Goal: Task Accomplishment & Management: Use online tool/utility

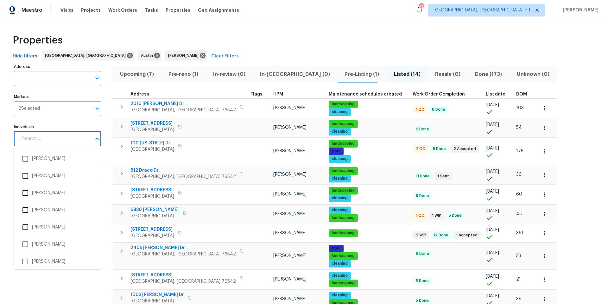
click at [63, 142] on input "Individuals" at bounding box center [54, 138] width 73 height 15
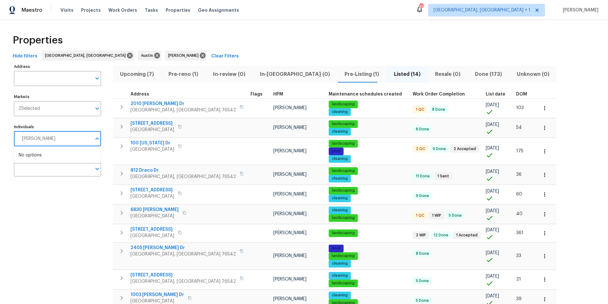
type input "[PERSON_NAME]"
click at [51, 161] on li "Martin Chagolla" at bounding box center [57, 158] width 77 height 13
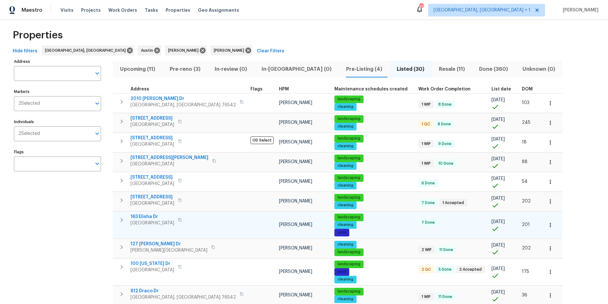
scroll to position [5, 0]
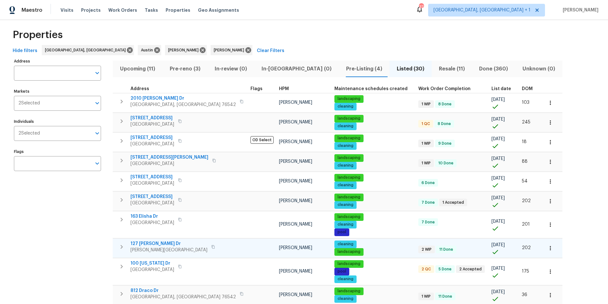
click at [156, 245] on span "127 Campos Dr" at bounding box center [169, 243] width 77 height 6
click at [246, 51] on icon at bounding box center [249, 50] width 6 height 6
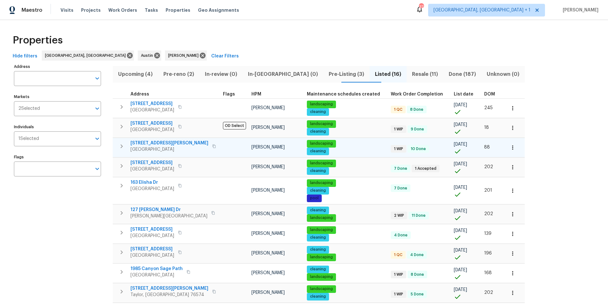
click at [145, 142] on span "1207 Brashear Ln" at bounding box center [170, 143] width 78 height 6
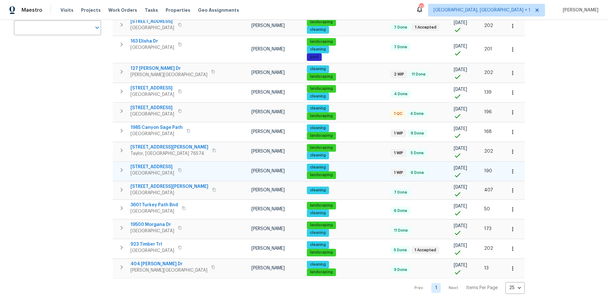
scroll to position [146, 0]
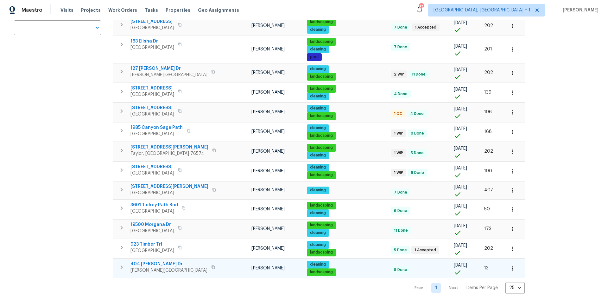
click at [143, 260] on span "404 Stewart Dr" at bounding box center [169, 263] width 77 height 6
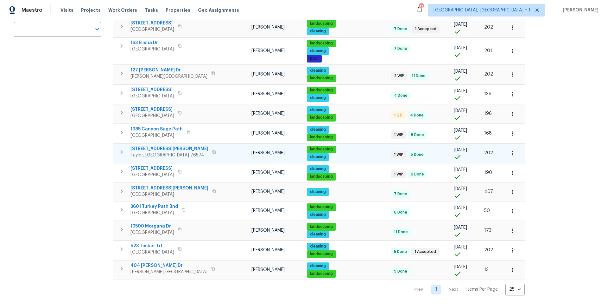
scroll to position [138, 0]
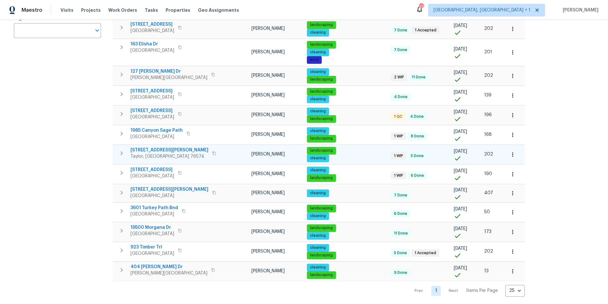
click at [145, 148] on span "106 Lillian Dr" at bounding box center [170, 150] width 78 height 6
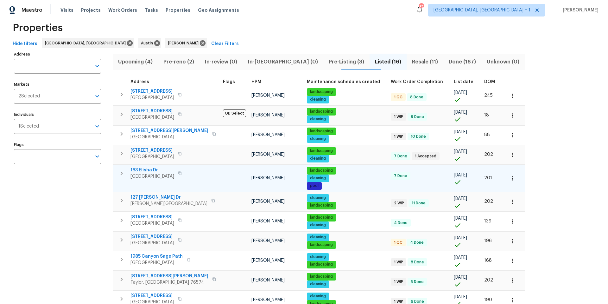
scroll to position [0, 0]
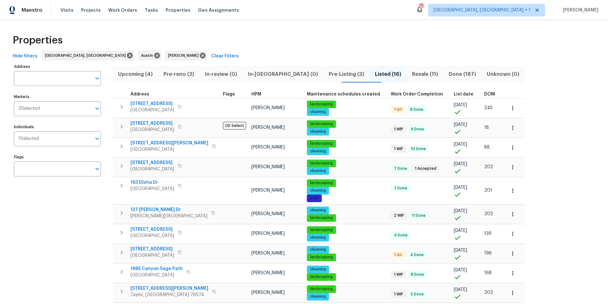
click at [411, 76] on span "Resale (11)" at bounding box center [425, 74] width 29 height 9
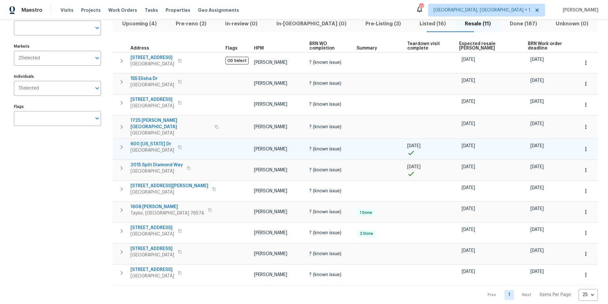
scroll to position [46, 0]
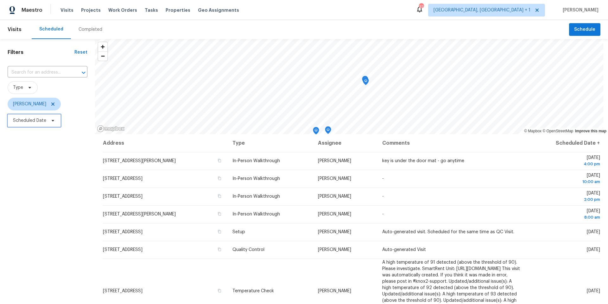
click at [44, 125] on span "Scheduled Date" at bounding box center [34, 120] width 53 height 13
click at [44, 138] on input "text" at bounding box center [42, 141] width 62 height 13
select select "8"
select select "2025"
select select "9"
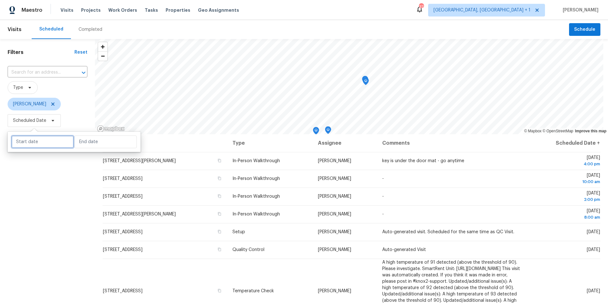
select select "2025"
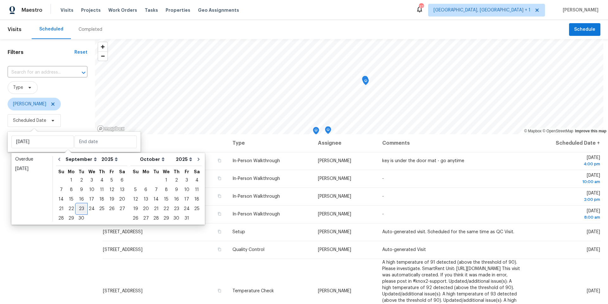
click at [79, 208] on div "23" at bounding box center [81, 208] width 10 height 9
type input "Tue, Sep 23"
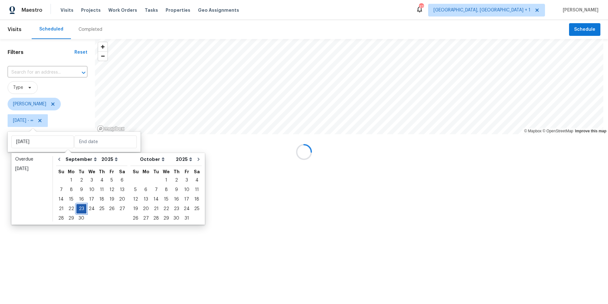
click at [79, 208] on div "23" at bounding box center [81, 208] width 10 height 9
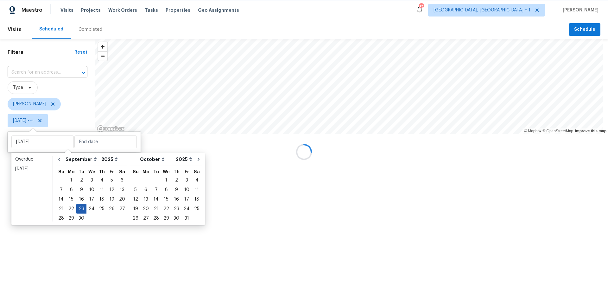
type input "Tue, Sep 23"
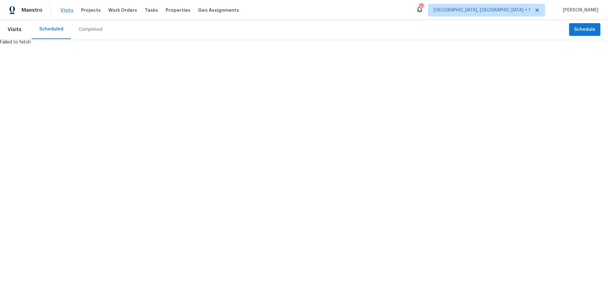
click at [63, 11] on span "Visits" at bounding box center [67, 10] width 13 height 6
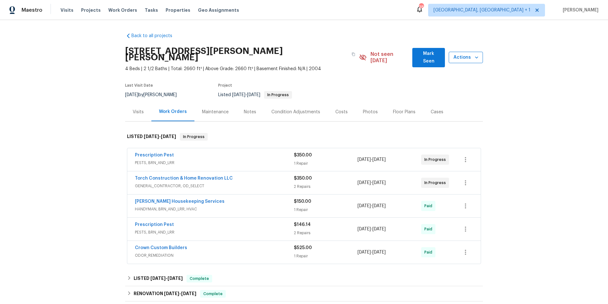
click at [454, 59] on button "Actions" at bounding box center [466, 58] width 34 height 12
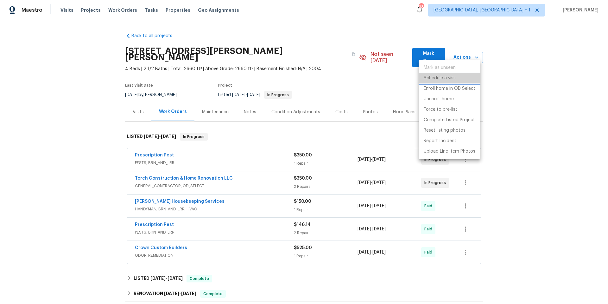
click at [444, 76] on p "Schedule a visit" at bounding box center [440, 78] width 33 height 7
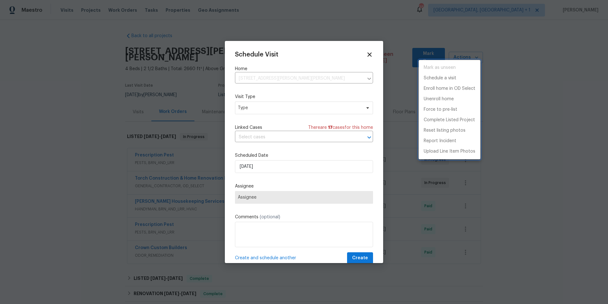
click at [293, 106] on div at bounding box center [304, 152] width 608 height 304
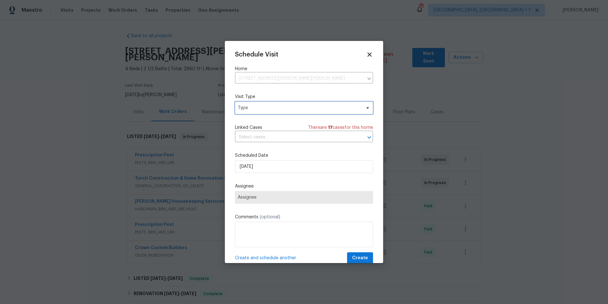
click at [294, 107] on span "Type" at bounding box center [299, 108] width 123 height 6
type input "cust"
click at [249, 136] on div "Custom" at bounding box center [247, 137] width 17 height 6
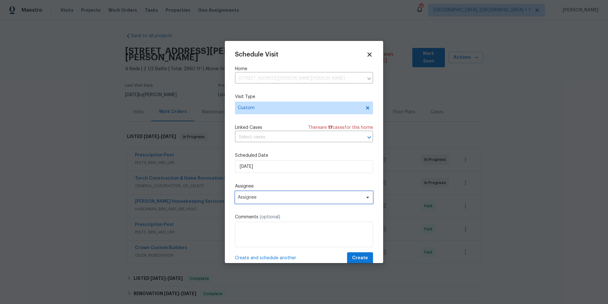
click at [265, 200] on span "Assignee" at bounding box center [304, 197] width 138 height 13
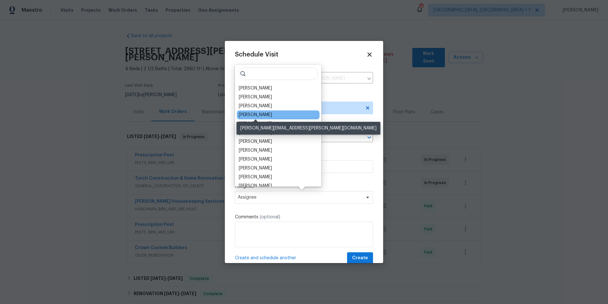
click at [260, 116] on div "[PERSON_NAME]" at bounding box center [255, 115] width 33 height 6
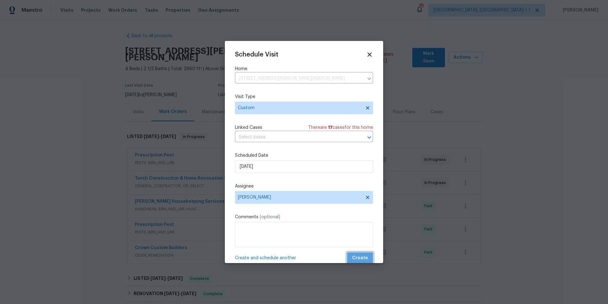
drag, startPoint x: 359, startPoint y: 254, endPoint x: 264, endPoint y: 78, distance: 200.4
click at [359, 242] on span "Create" at bounding box center [360, 258] width 16 height 8
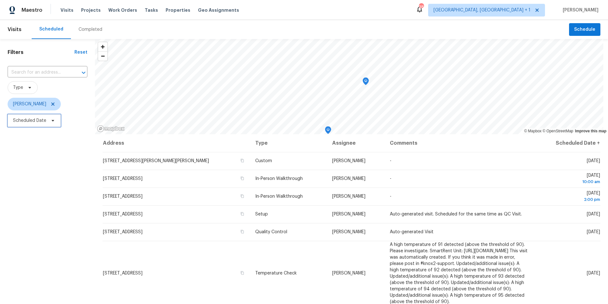
click at [51, 121] on icon at bounding box center [52, 120] width 5 height 5
select select "8"
select select "2025"
select select "9"
select select "2025"
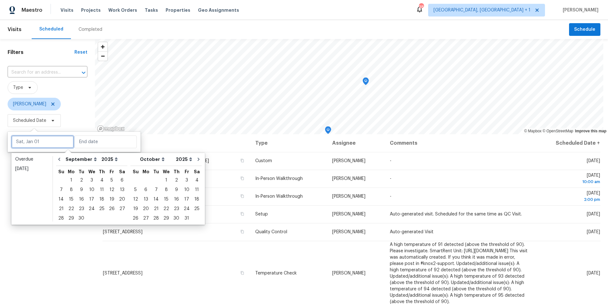
click at [58, 137] on input "text" at bounding box center [42, 141] width 62 height 13
click at [82, 208] on div "23" at bounding box center [81, 208] width 10 height 9
type input "Tue, Sep 23"
click at [82, 208] on div "23" at bounding box center [81, 208] width 10 height 9
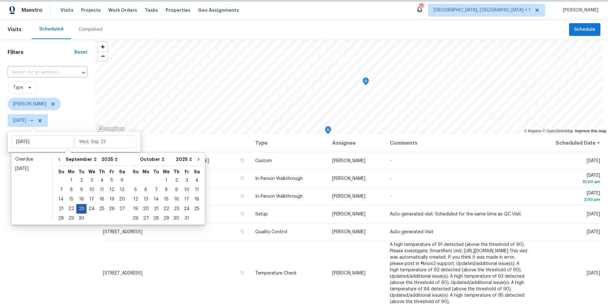
type input "Tue, Sep 23"
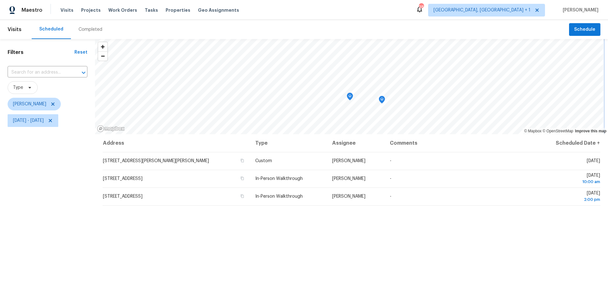
click at [382, 101] on icon "Map marker" at bounding box center [382, 99] width 6 height 7
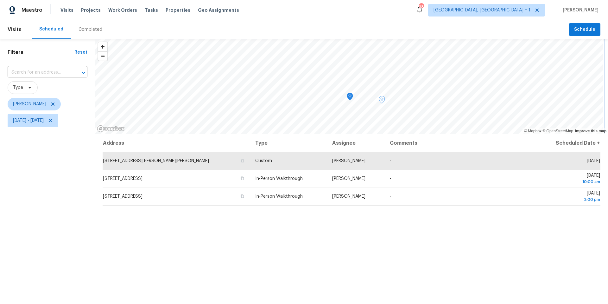
click at [349, 96] on icon "Map marker" at bounding box center [350, 96] width 2 height 2
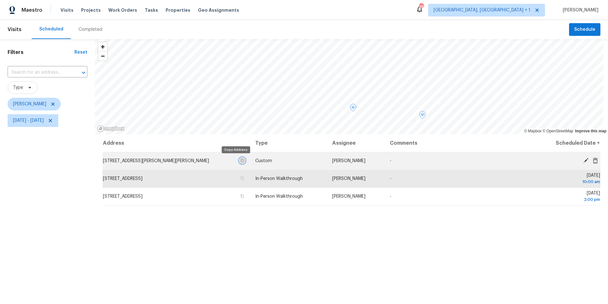
click at [241, 160] on icon "button" at bounding box center [242, 160] width 3 height 3
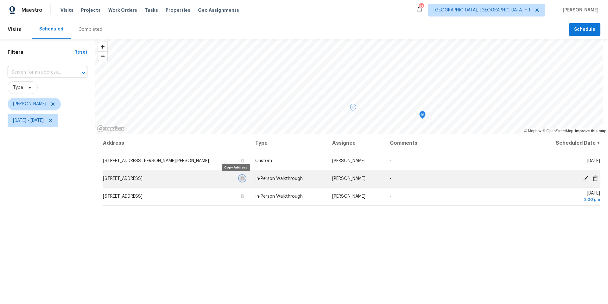
click at [241, 177] on icon "button" at bounding box center [242, 177] width 3 height 3
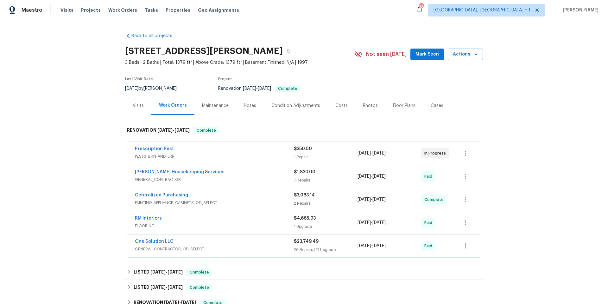
click at [136, 109] on div "Visits" at bounding box center [138, 105] width 26 height 19
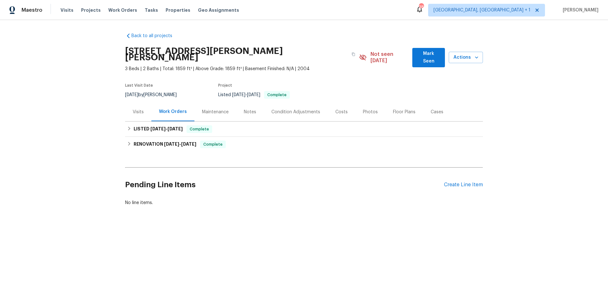
click at [142, 106] on div "Visits" at bounding box center [138, 111] width 26 height 19
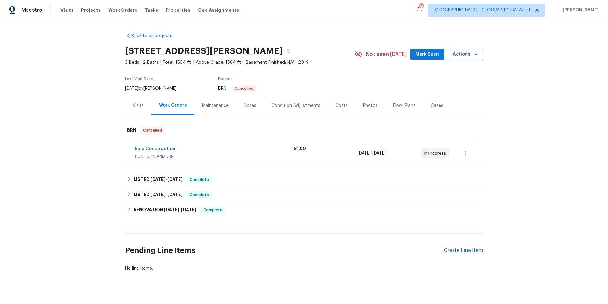
click at [142, 106] on div "Visits" at bounding box center [138, 105] width 26 height 19
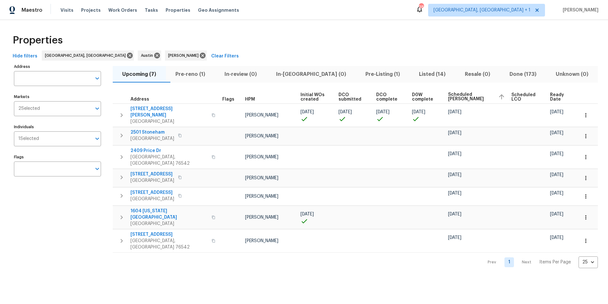
click at [413, 70] on span "Listed (14)" at bounding box center [432, 74] width 38 height 9
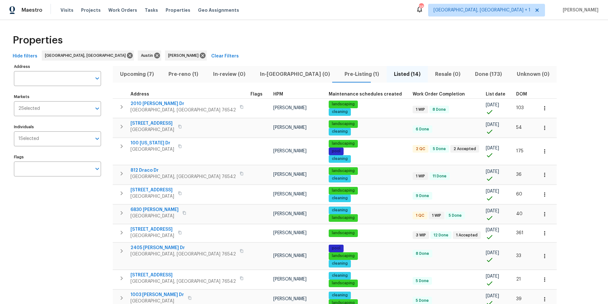
click at [516, 93] on span "DOM" at bounding box center [521, 94] width 11 height 4
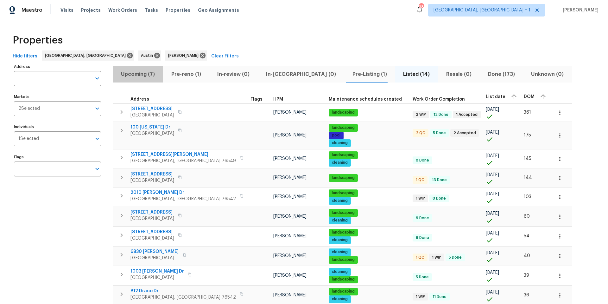
click at [138, 73] on span "Upcoming (7)" at bounding box center [138, 74] width 43 height 9
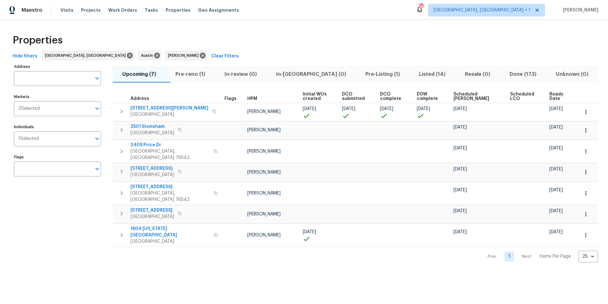
click at [470, 94] on span "Scheduled [PERSON_NAME]" at bounding box center [477, 96] width 46 height 9
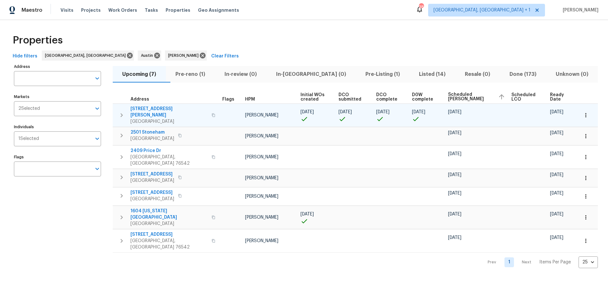
click at [152, 107] on span "[STREET_ADDRESS][PERSON_NAME]" at bounding box center [169, 112] width 77 height 13
click at [583, 112] on icon "button" at bounding box center [586, 115] width 6 height 6
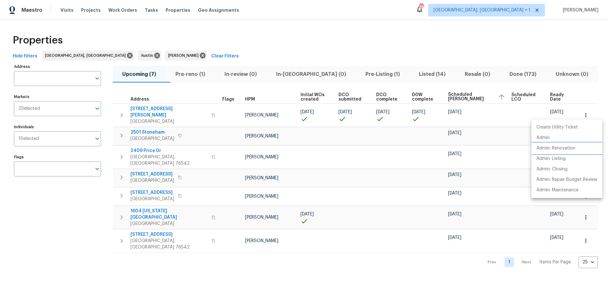
click at [560, 148] on p "Admin: Renovation" at bounding box center [556, 148] width 39 height 7
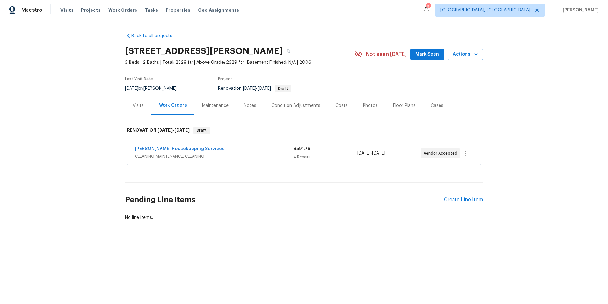
click at [140, 104] on div "Visits" at bounding box center [138, 105] width 11 height 6
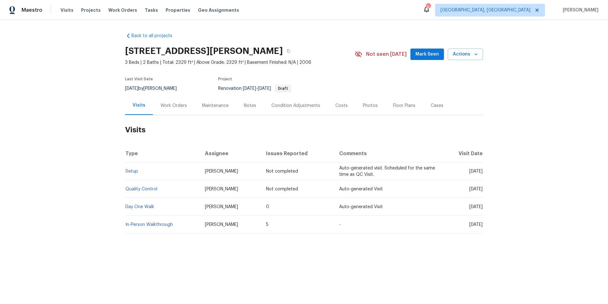
click at [162, 104] on div "Work Orders" at bounding box center [174, 105] width 26 height 6
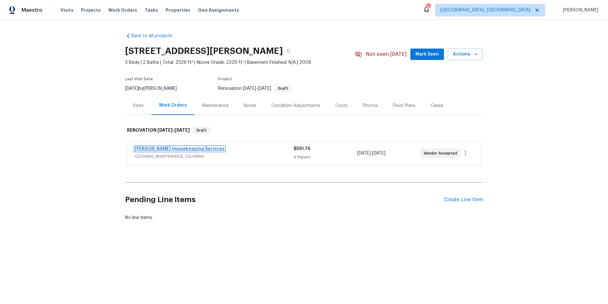
click at [168, 150] on link "[PERSON_NAME] Housekeeping Services" at bounding box center [180, 148] width 90 height 4
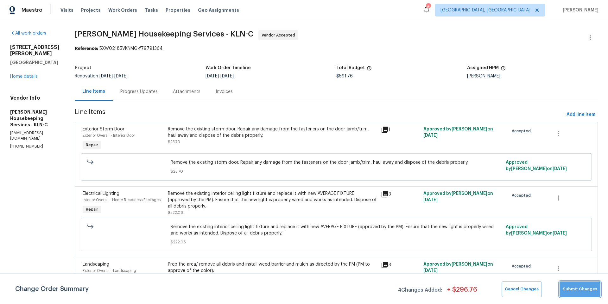
click at [577, 292] on button "Submit Changes" at bounding box center [580, 289] width 41 height 16
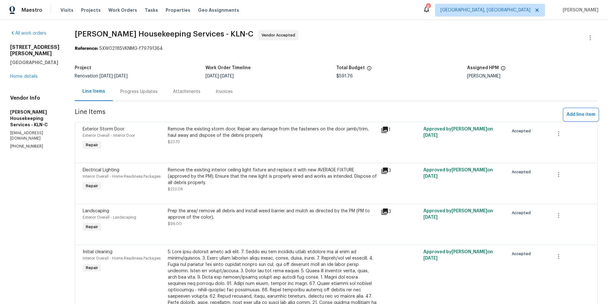
click at [574, 115] on span "Add line item" at bounding box center [581, 115] width 29 height 8
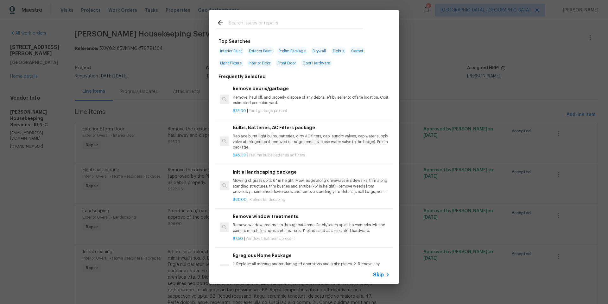
click at [241, 50] on span "Interior Paint" at bounding box center [231, 51] width 26 height 9
type input "Interior Paint"
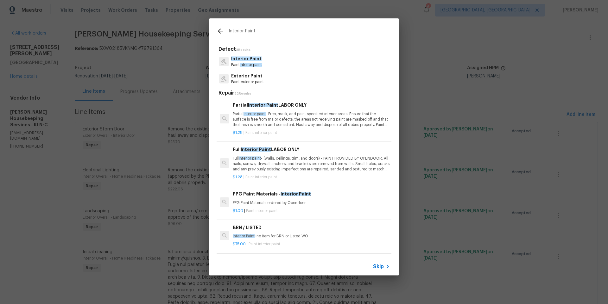
click at [291, 158] on p "Full Interior paint - (walls, ceilings, trim, and doors) - PAINT PROVIDED BY OP…" at bounding box center [311, 164] width 157 height 16
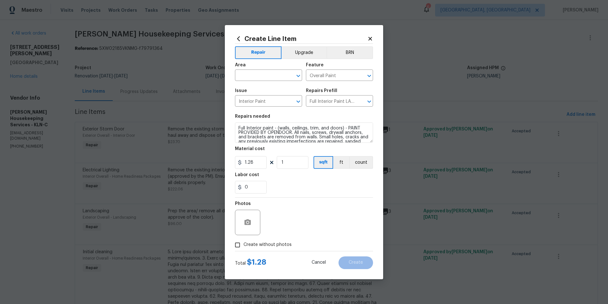
drag, startPoint x: 274, startPoint y: 32, endPoint x: 409, endPoint y: 50, distance: 136.3
click at [409, 50] on div "Create Line Item Repair Upgrade BRN Area ​ Feature Overall Paint ​ Issue Interi…" at bounding box center [304, 152] width 608 height 304
click at [243, 75] on input "text" at bounding box center [259, 76] width 49 height 10
click at [253, 96] on li "Interior Overall" at bounding box center [268, 100] width 67 height 10
type input "Interior Overall"
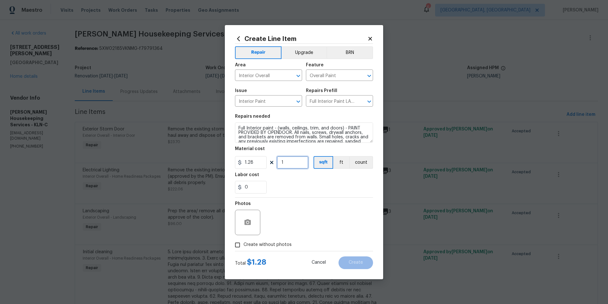
drag, startPoint x: 285, startPoint y: 164, endPoint x: 271, endPoint y: 164, distance: 14.3
click at [271, 164] on div "1.28 1 sqft ft count" at bounding box center [304, 162] width 138 height 13
type input "2329"
click at [237, 247] on input "Create without photos" at bounding box center [238, 245] width 12 height 12
checkbox input "true"
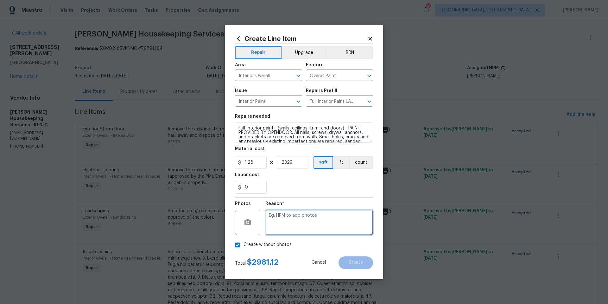
click at [286, 224] on textarea at bounding box center [319, 221] width 108 height 25
type textarea "HPM to add photos"
click at [343, 260] on button "Create" at bounding box center [356, 262] width 35 height 13
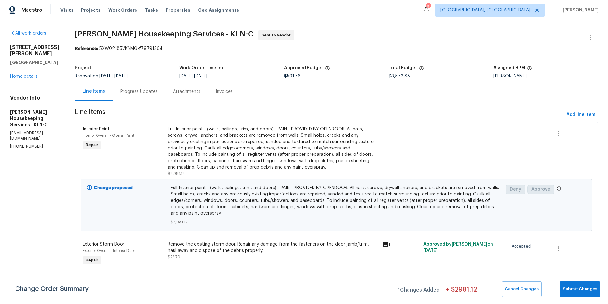
click at [138, 91] on div "Progress Updates" at bounding box center [138, 91] width 37 height 6
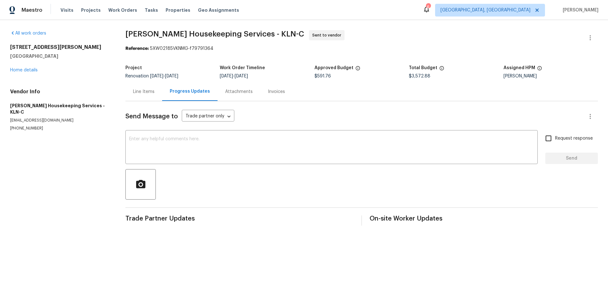
click at [138, 93] on div "Line Items" at bounding box center [144, 91] width 22 height 6
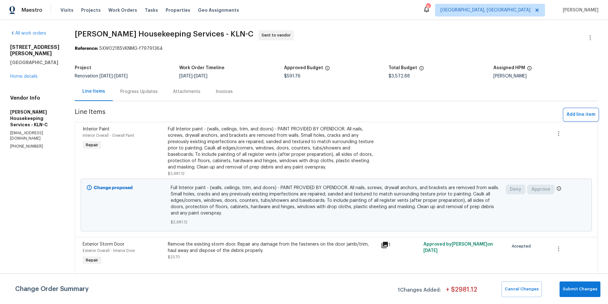
click at [571, 113] on span "Add line item" at bounding box center [581, 115] width 29 height 8
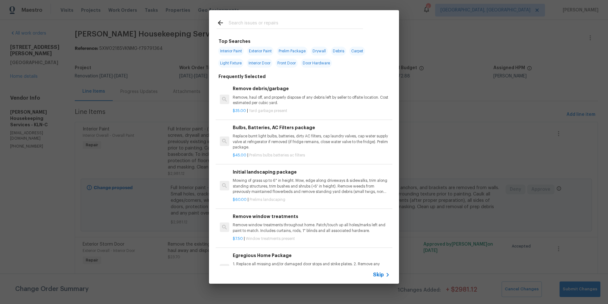
click at [242, 23] on input "text" at bounding box center [296, 24] width 134 height 10
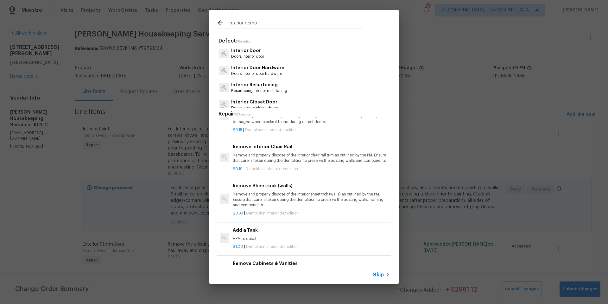
scroll to position [200, 0]
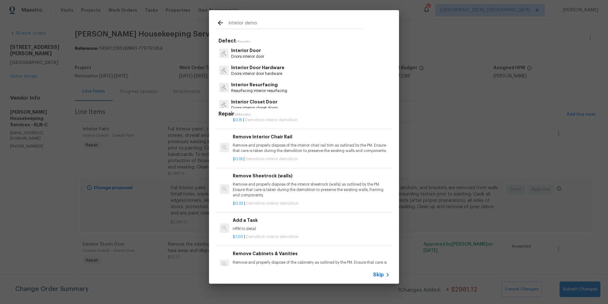
type input "interior demo"
click at [237, 223] on h6 "Add a Task" at bounding box center [311, 219] width 157 height 7
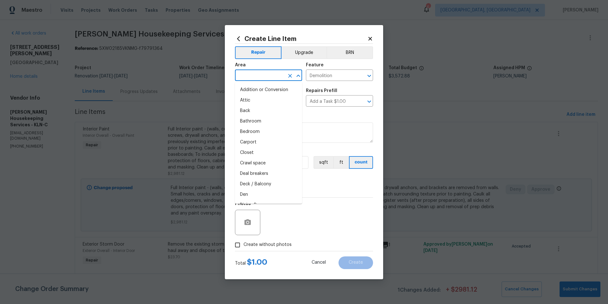
click at [259, 71] on input "text" at bounding box center [259, 76] width 49 height 10
drag, startPoint x: 261, startPoint y: 100, endPoint x: 260, endPoint y: 128, distance: 27.9
click at [261, 100] on li "Interior Overall" at bounding box center [268, 100] width 67 height 10
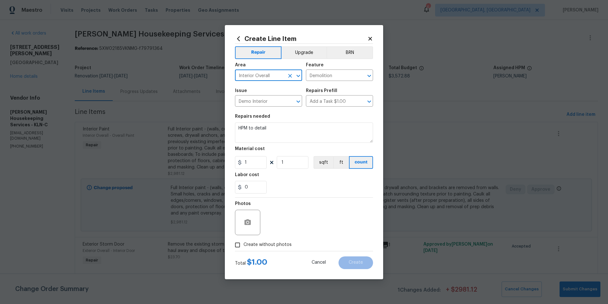
type input "Interior Overall"
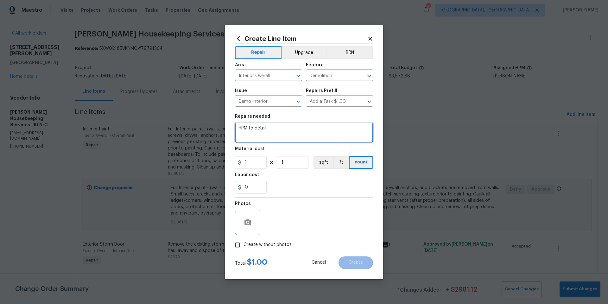
drag, startPoint x: 269, startPoint y: 131, endPoint x: 216, endPoint y: 128, distance: 53.0
click at [216, 130] on div "Create Line Item Repair Upgrade BRN Area Interior Overall ​ Feature Demolition …" at bounding box center [304, 152] width 608 height 304
type textarea "Demo mirrors on dining room wall, repair drywall before paint"
click at [245, 162] on input "1" at bounding box center [251, 162] width 32 height 13
click at [252, 163] on input "1" at bounding box center [251, 162] width 32 height 13
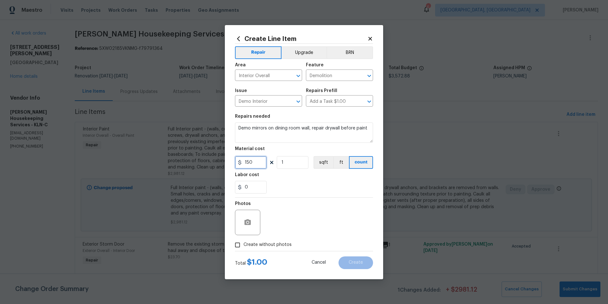
type input "150"
click at [248, 239] on label "Create without photos" at bounding box center [262, 245] width 60 height 12
click at [244, 239] on input "Create without photos" at bounding box center [238, 245] width 12 height 12
checkbox input "true"
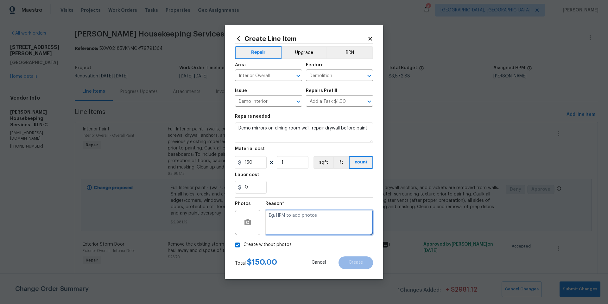
click at [279, 213] on textarea at bounding box center [319, 221] width 108 height 25
type textarea "HPM to add photos"
click at [351, 263] on span "Create" at bounding box center [356, 262] width 14 height 5
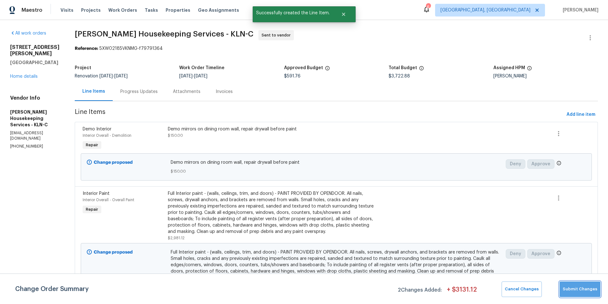
click at [586, 287] on span "Submit Changes" at bounding box center [580, 288] width 35 height 7
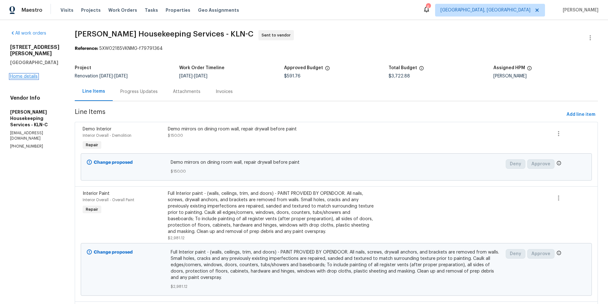
click at [35, 74] on link "Home details" at bounding box center [24, 76] width 28 height 4
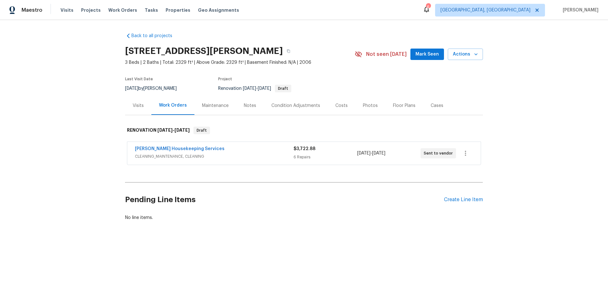
click at [218, 149] on div "[PERSON_NAME] Housekeeping Services" at bounding box center [214, 149] width 159 height 8
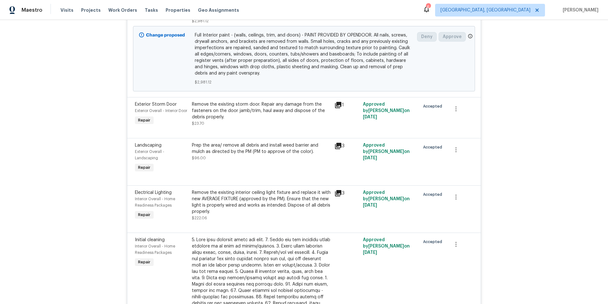
scroll to position [305, 0]
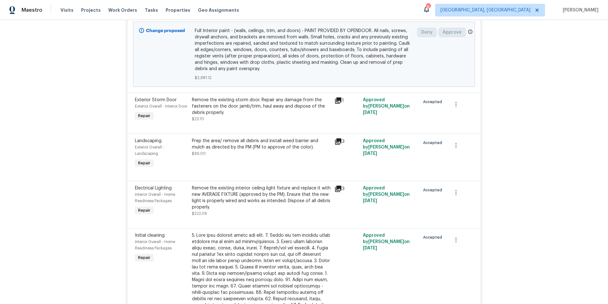
click at [337, 192] on icon at bounding box center [338, 188] width 6 height 6
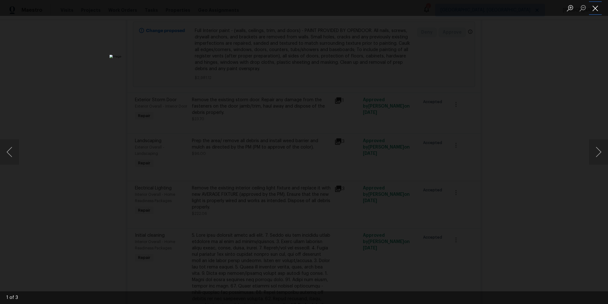
click at [594, 6] on button "Close lightbox" at bounding box center [595, 8] width 13 height 11
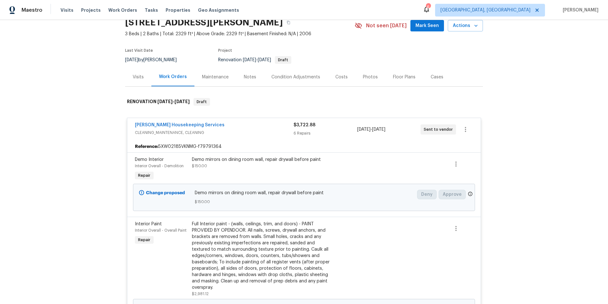
scroll to position [0, 0]
